Goal: Use online tool/utility

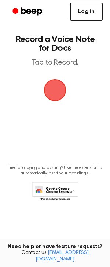
click at [88, 8] on link "Log in" at bounding box center [86, 12] width 33 height 18
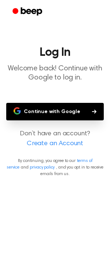
click at [45, 110] on button "Continue with Google" at bounding box center [54, 112] width 97 height 18
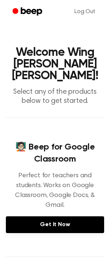
click at [61, 58] on h1 "Welcome Wing Yee Sunnie CHONG!" at bounding box center [55, 64] width 98 height 35
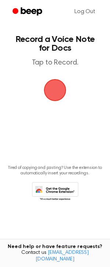
click at [54, 97] on span "button" at bounding box center [55, 90] width 36 height 36
click at [51, 89] on span "button" at bounding box center [54, 90] width 25 height 25
click at [54, 95] on span "button" at bounding box center [55, 90] width 36 height 36
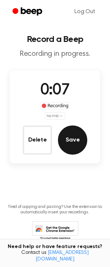
click at [70, 149] on button "Save" at bounding box center [72, 140] width 29 height 29
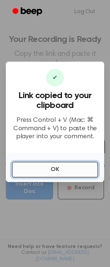
click at [46, 169] on button "OK" at bounding box center [55, 170] width 86 height 16
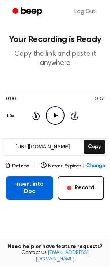
click at [37, 190] on button "Insert into Doc" at bounding box center [29, 187] width 47 height 23
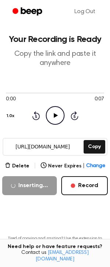
scroll to position [50, 0]
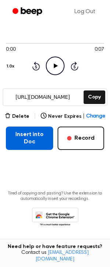
click at [38, 136] on button "Insert into Doc" at bounding box center [29, 138] width 47 height 23
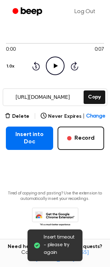
click at [65, 251] on span "Insert timeout - please try again" at bounding box center [59, 245] width 33 height 23
click at [77, 184] on main "Insert timeout - please try again Your Recording is Ready Copy the link and pas…" at bounding box center [55, 99] width 110 height 298
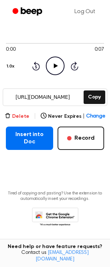
click at [23, 115] on button "Delete" at bounding box center [17, 117] width 24 height 8
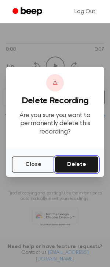
click at [73, 163] on button "Delete" at bounding box center [76, 165] width 43 height 16
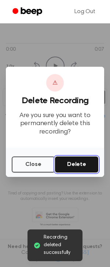
click at [76, 163] on button "Delete" at bounding box center [76, 165] width 43 height 16
